Goal: Task Accomplishment & Management: Complete application form

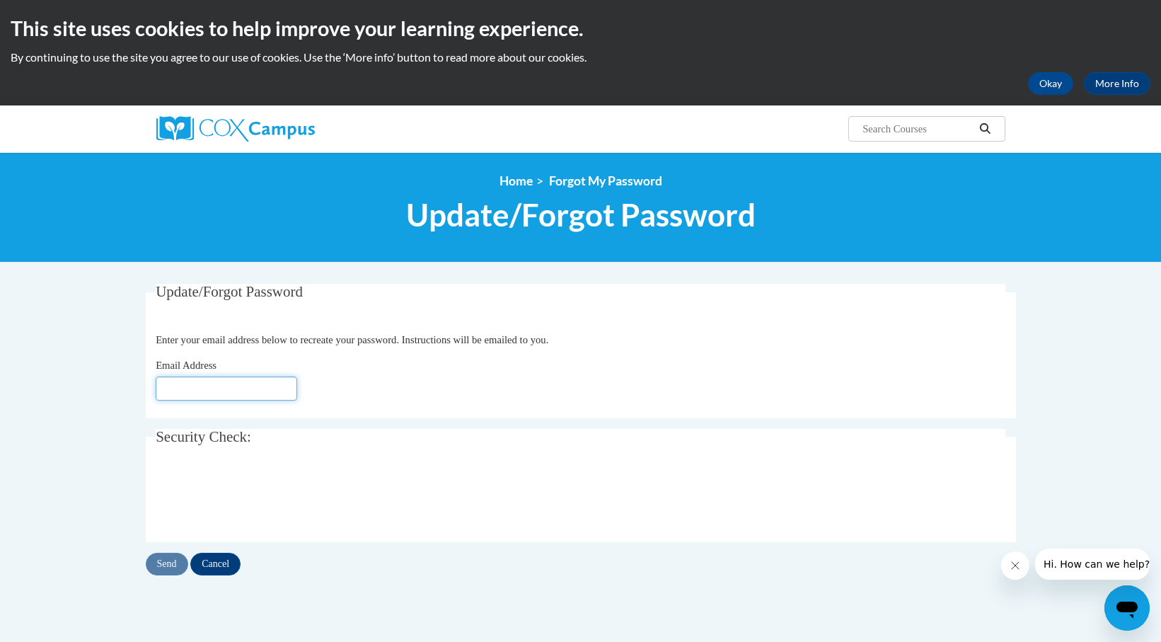
click at [229, 392] on input "Email Address" at bounding box center [227, 389] width 142 height 24
type input "[EMAIL_ADDRESS][DOMAIN_NAME]"
click at [173, 568] on input "Send" at bounding box center [167, 564] width 42 height 23
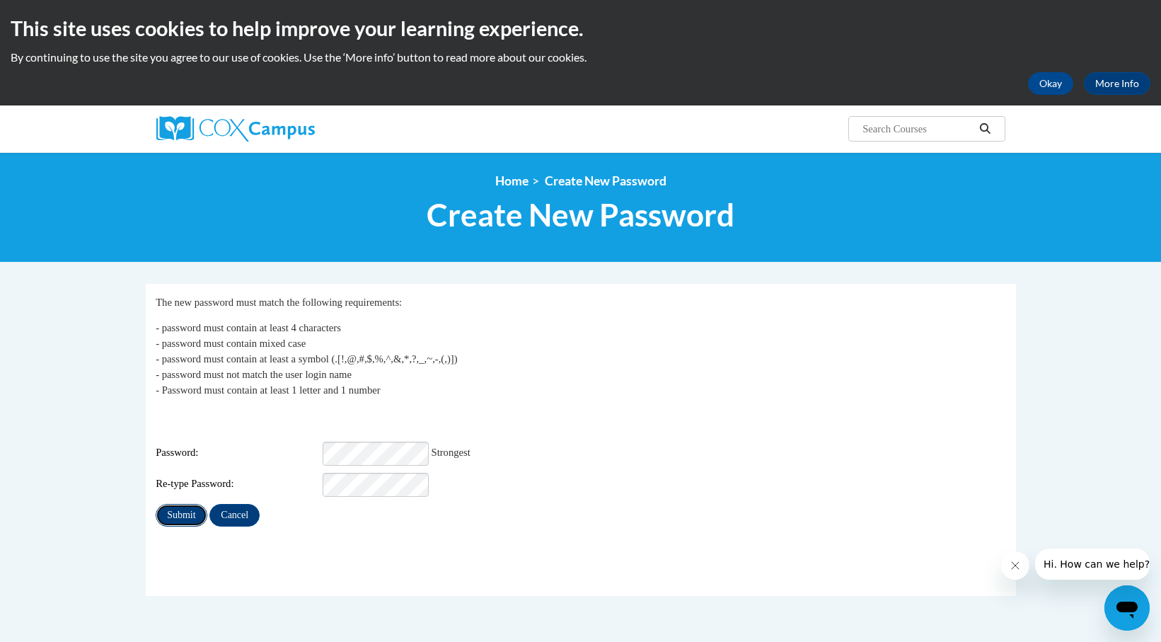
click at [183, 505] on input "Submit" at bounding box center [181, 515] width 51 height 23
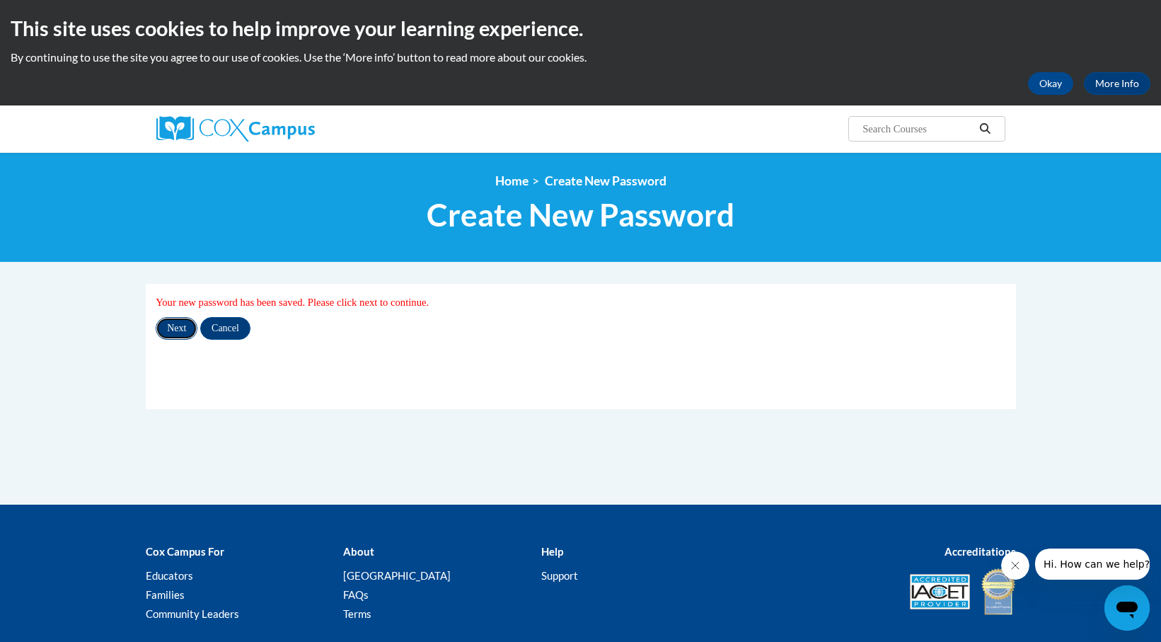
click at [183, 328] on input "Next" at bounding box center [177, 328] width 42 height 23
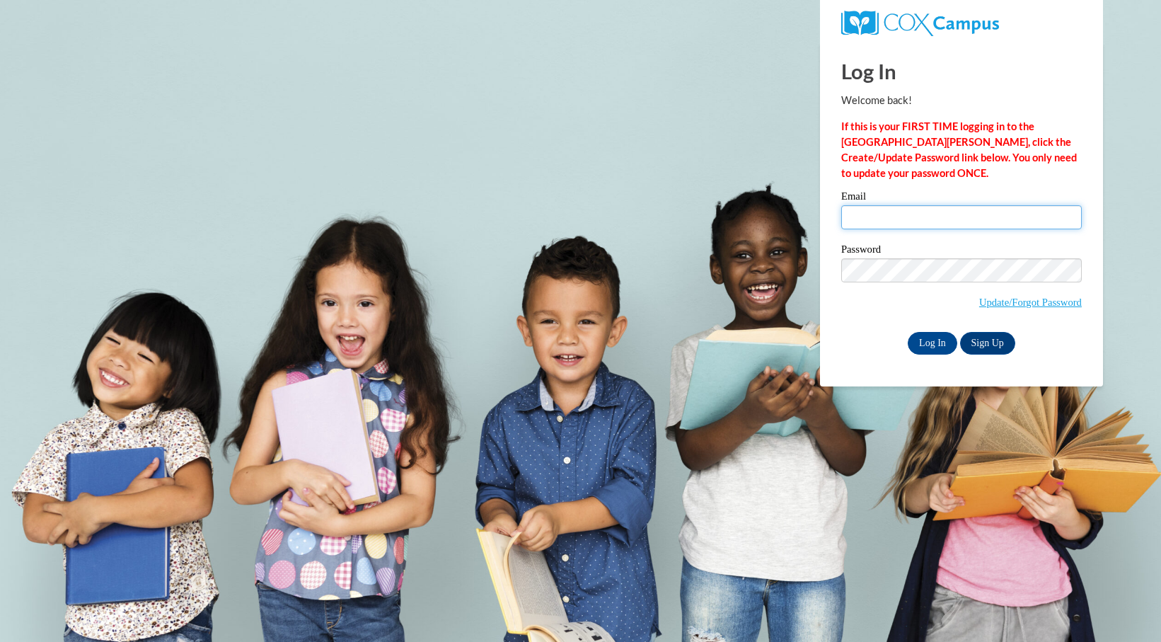
click at [853, 212] on input "Email" at bounding box center [962, 217] width 241 height 24
type input "mrsdesevans@gmail.com"
click at [936, 343] on input "Log In" at bounding box center [933, 343] width 50 height 23
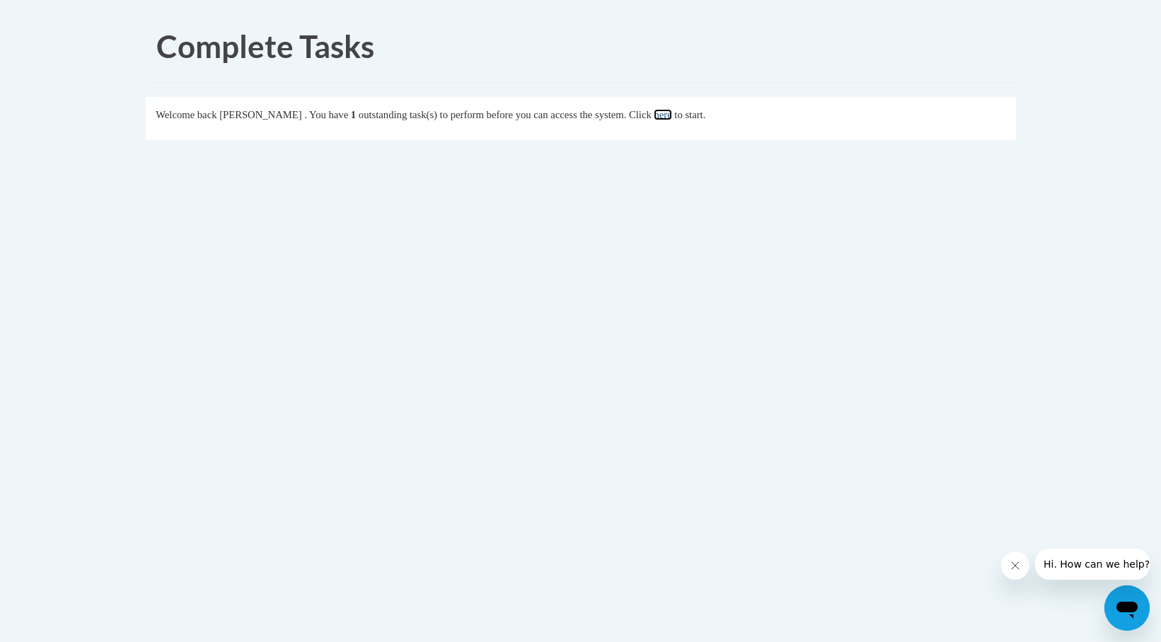
click at [672, 118] on link "here" at bounding box center [663, 114] width 18 height 11
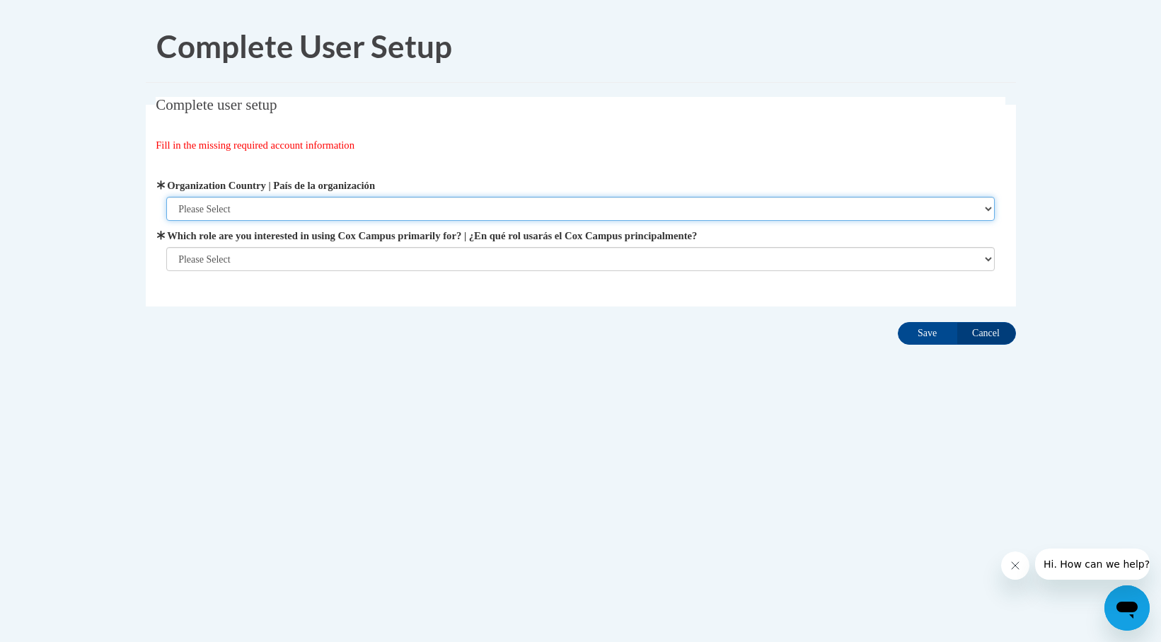
click at [428, 209] on select "Please Select [GEOGRAPHIC_DATA] | [GEOGRAPHIC_DATA] Outside of [GEOGRAPHIC_DATA…" at bounding box center [580, 209] width 829 height 24
select select "ad49bcad-a171-4b2e-b99c-48b446064914"
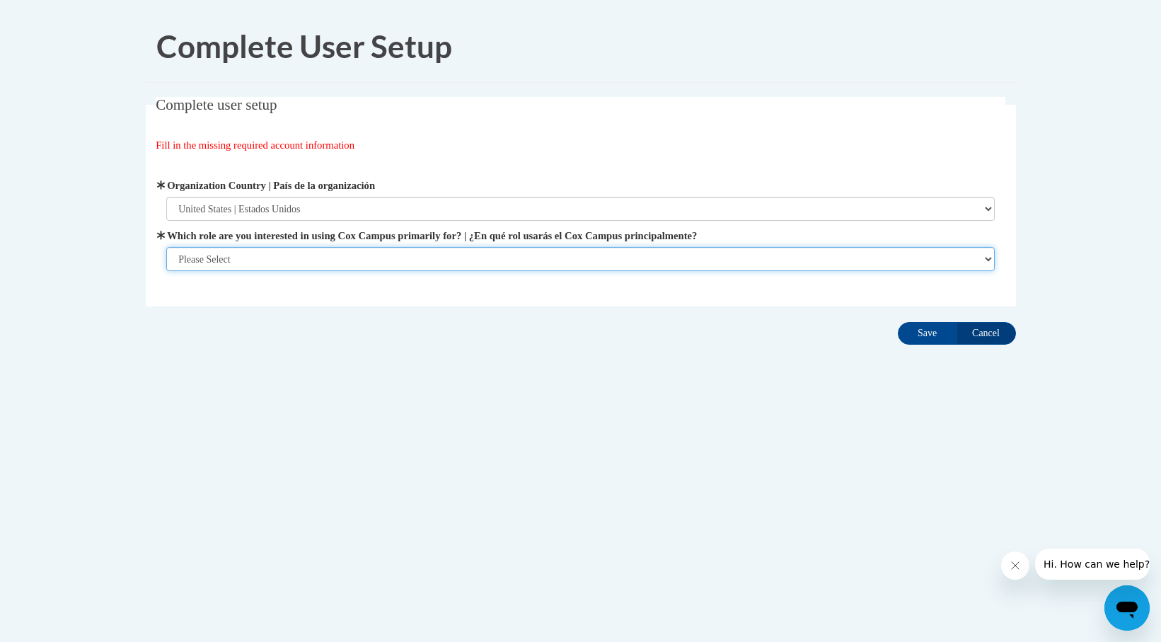
click at [410, 257] on select "Please Select College/University | Colegio/Universidad Community/Nonprofit Part…" at bounding box center [580, 259] width 829 height 24
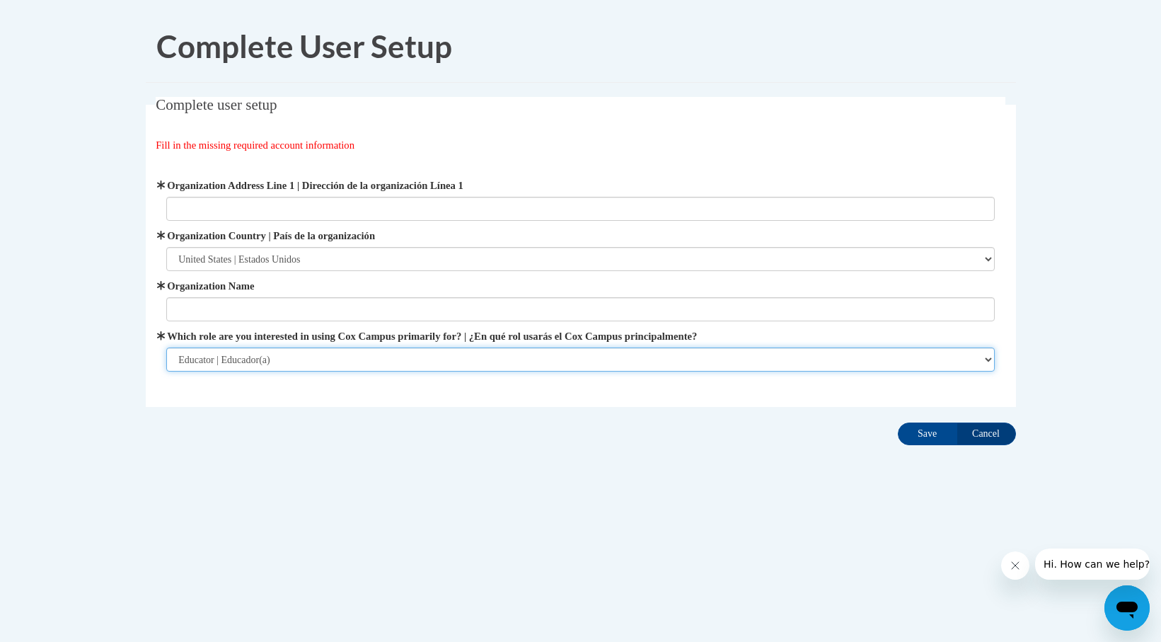
click at [645, 363] on select "Please Select College/University | Colegio/Universidad Community/Nonprofit Part…" at bounding box center [580, 360] width 829 height 24
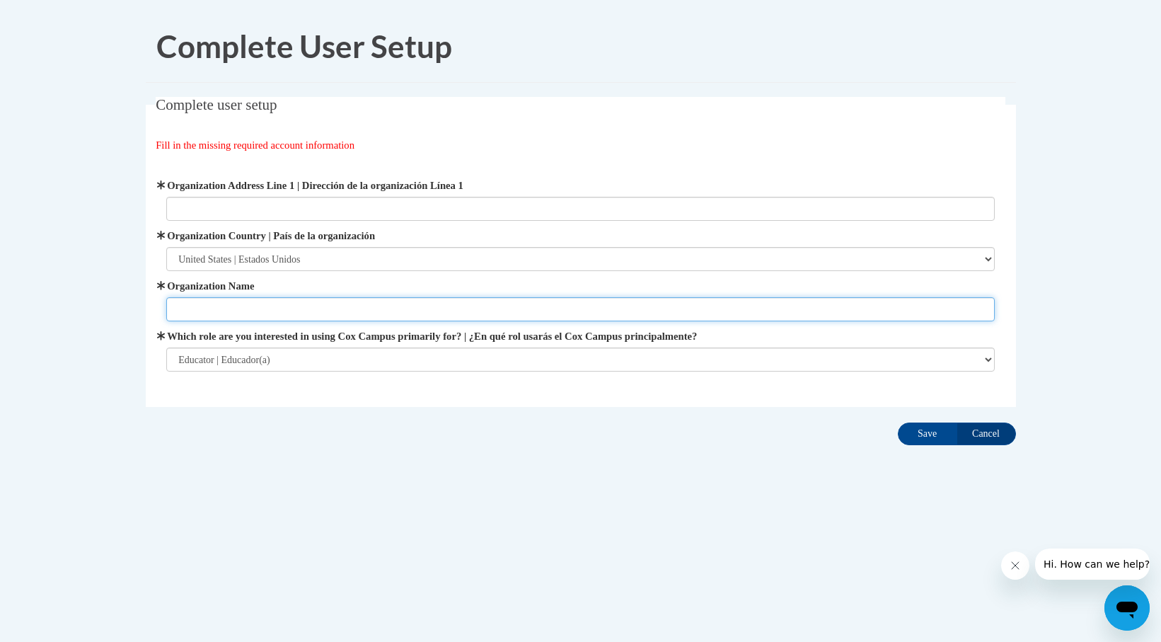
click at [640, 316] on input "Organization Name" at bounding box center [580, 309] width 829 height 24
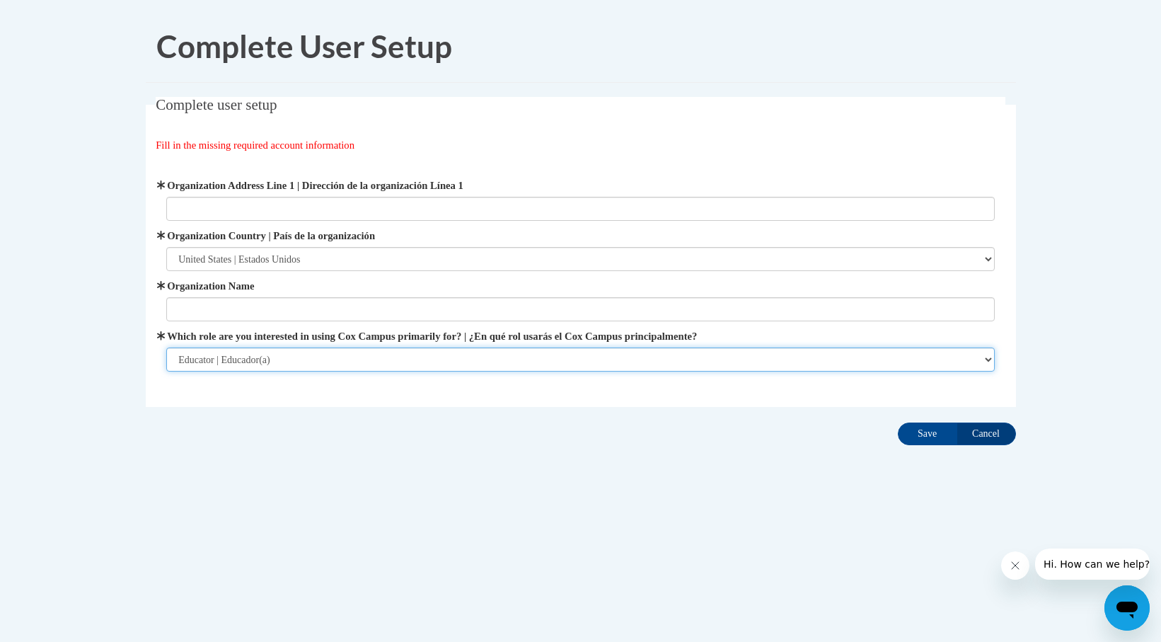
click at [586, 357] on select "Please Select College/University | Colegio/Universidad Community/Nonprofit Part…" at bounding box center [580, 360] width 829 height 24
select select "3271ce3a-a928-4b91-bcec-7d68f79f4f34"
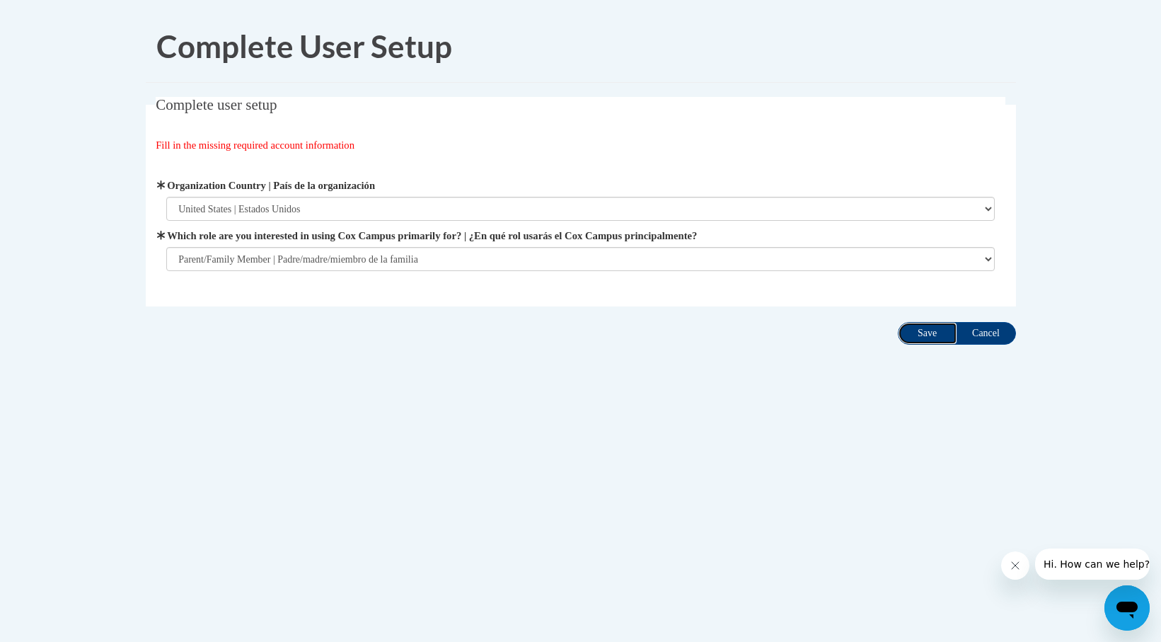
click at [930, 335] on input "Save" at bounding box center [927, 333] width 59 height 23
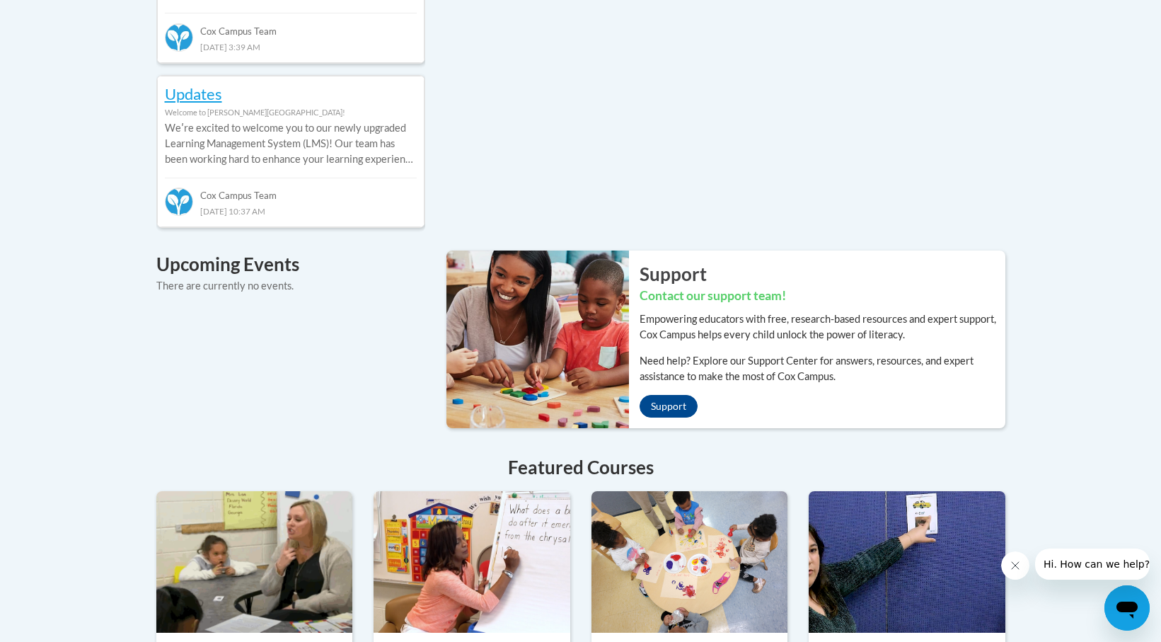
scroll to position [1081, 0]
